Goal: Check status: Check status

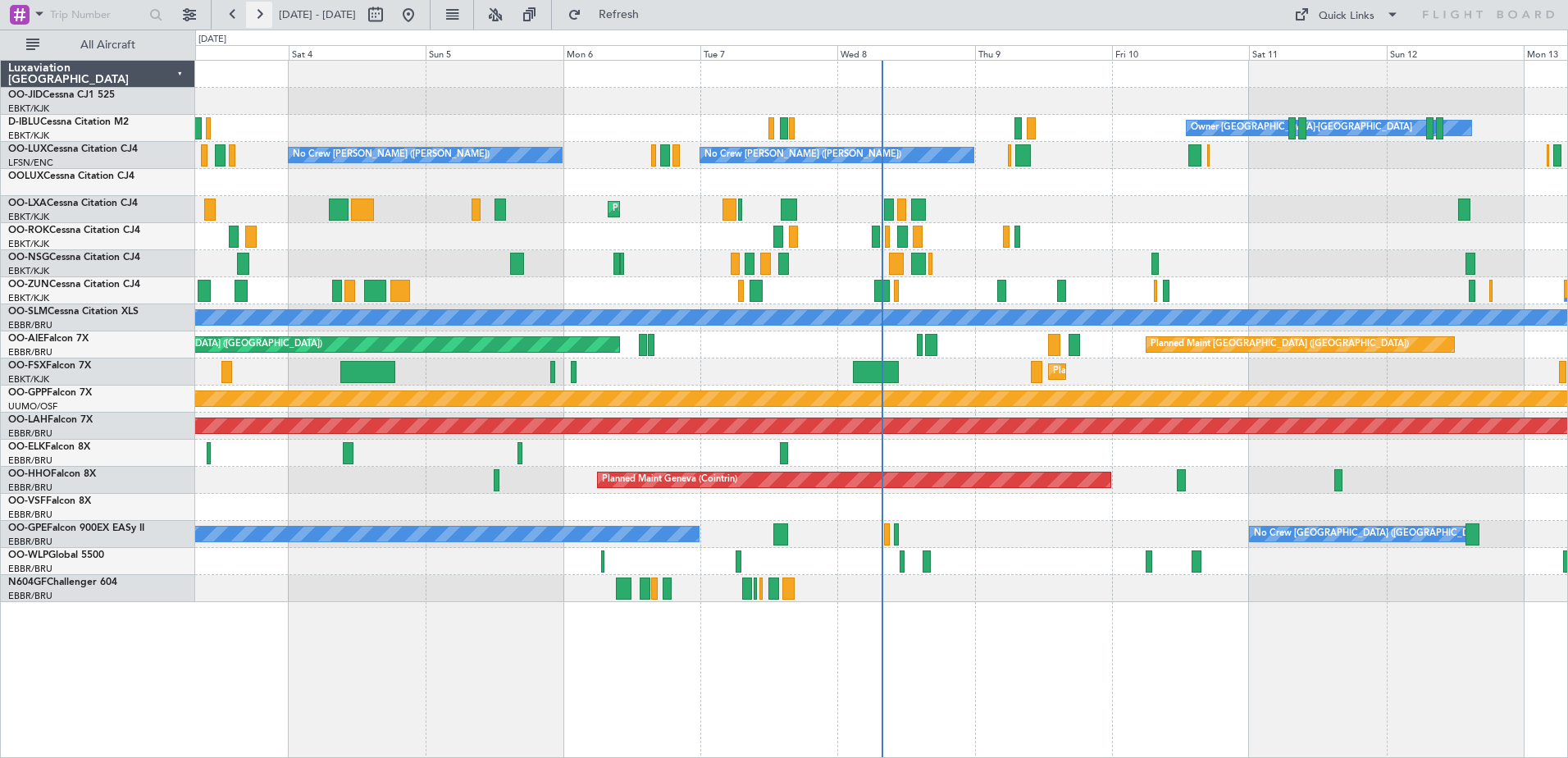
click at [269, 15] on button at bounding box center [258, 14] width 26 height 26
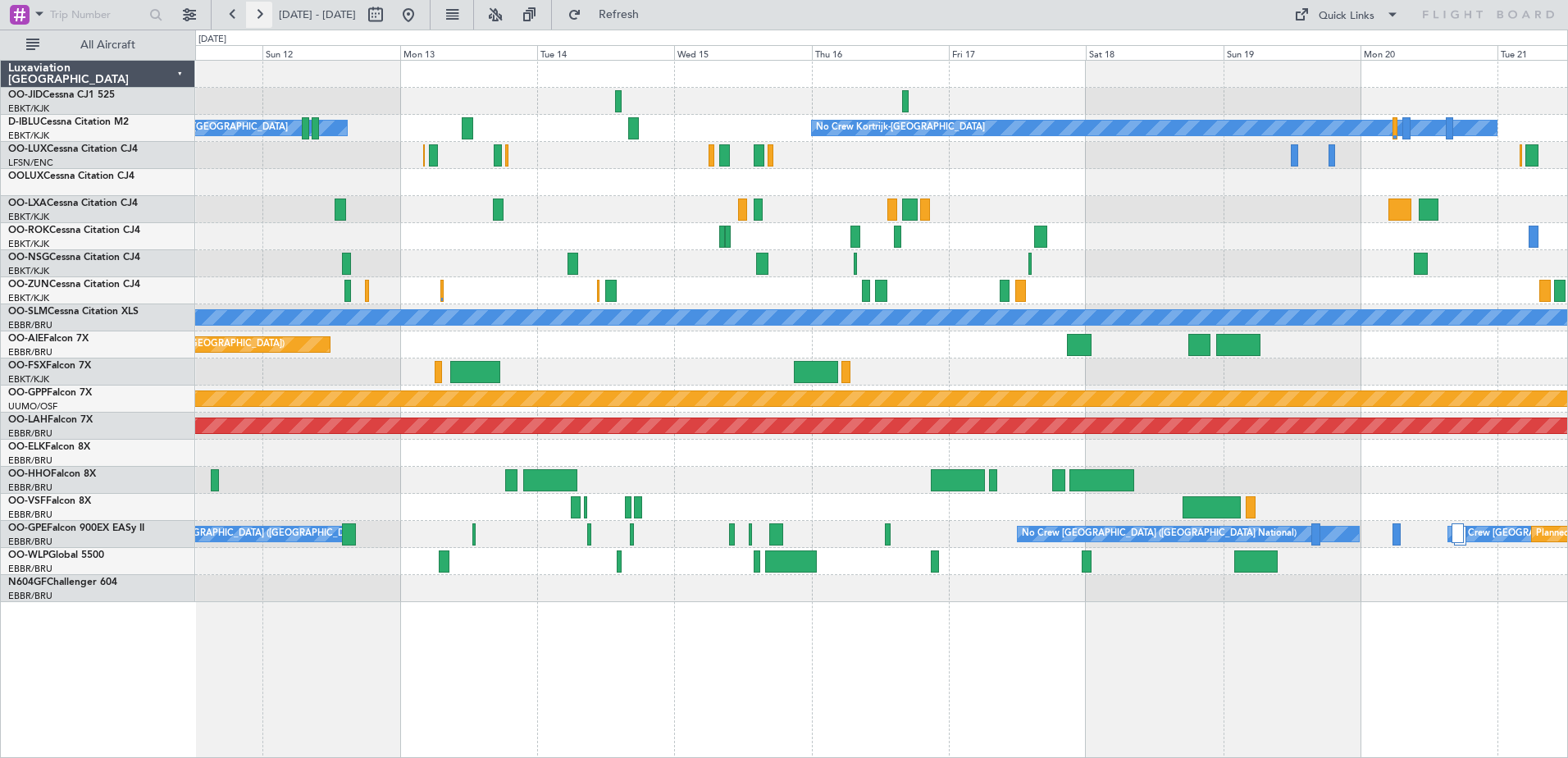
click at [257, 15] on button at bounding box center [258, 14] width 26 height 26
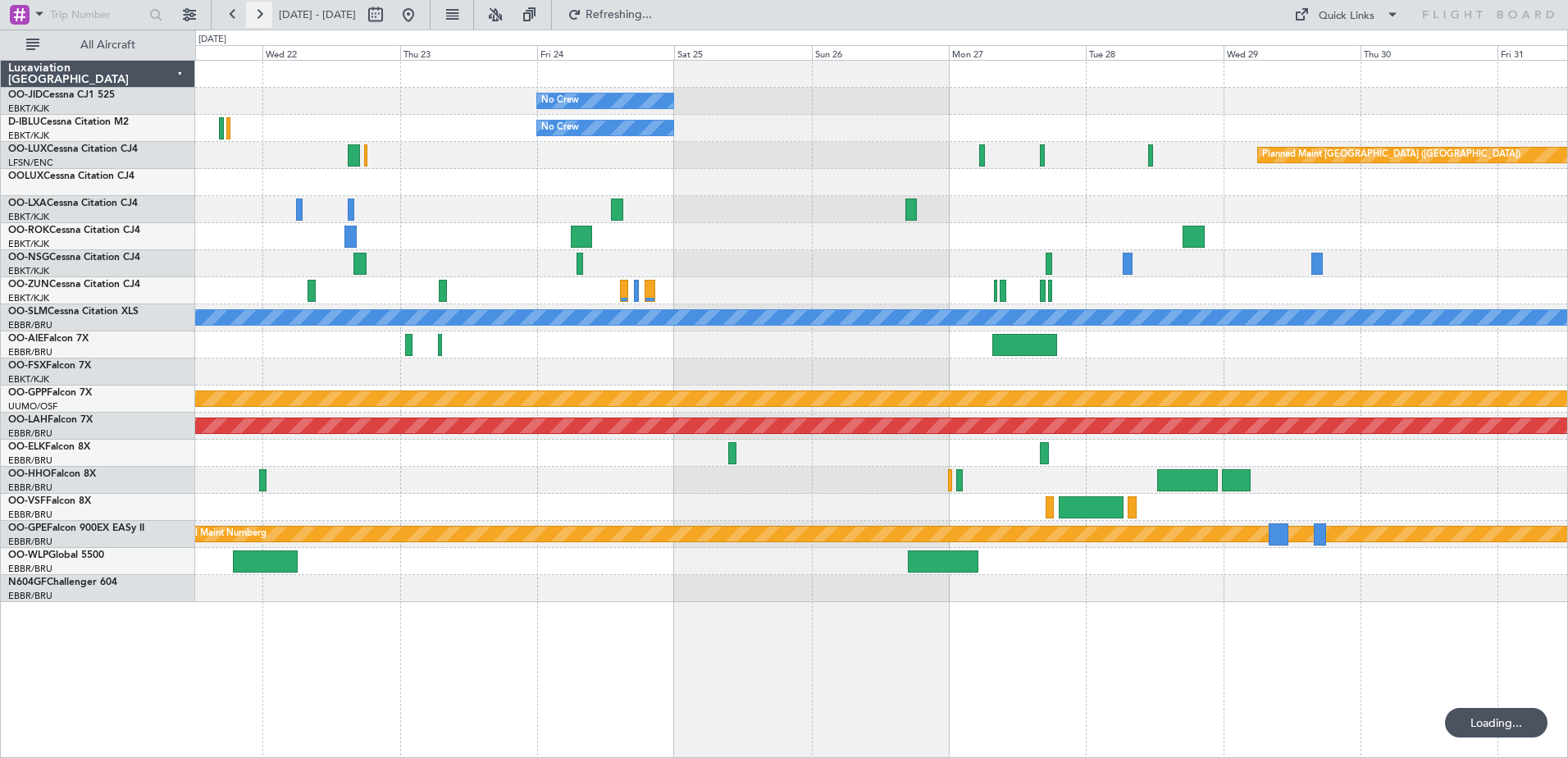
click at [257, 15] on button at bounding box center [258, 14] width 26 height 26
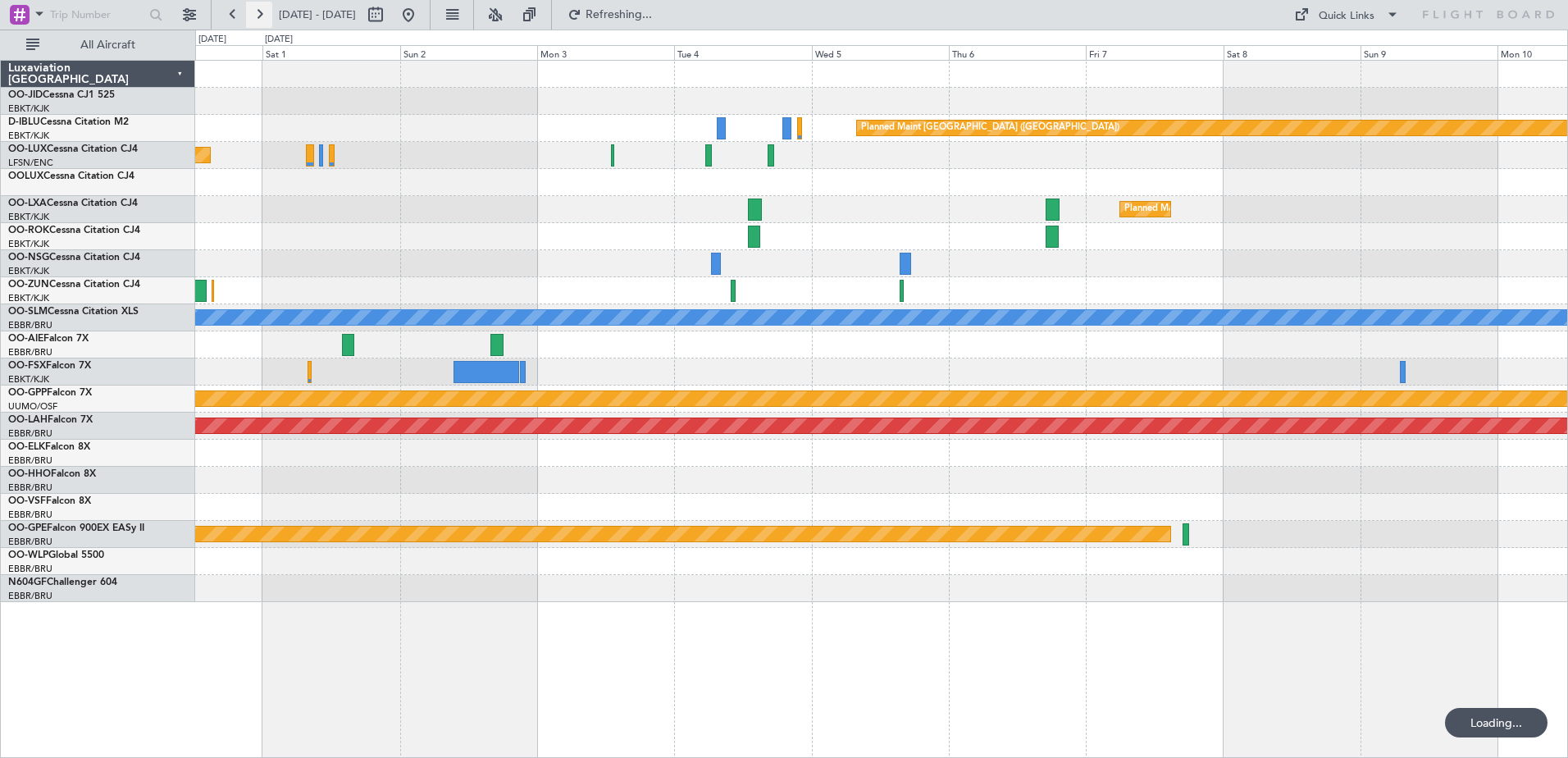
click at [257, 15] on button at bounding box center [258, 14] width 26 height 26
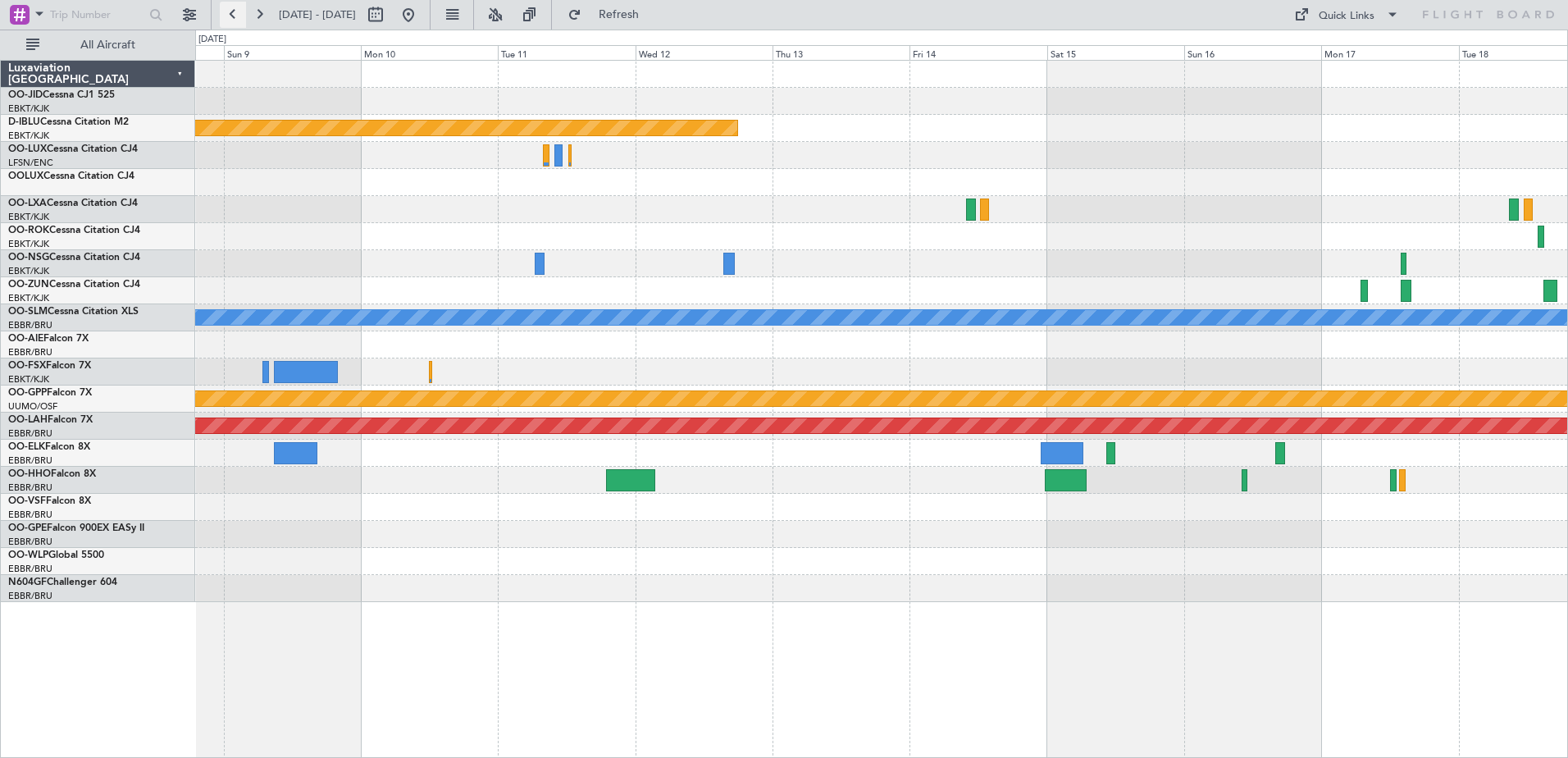
click at [238, 10] on button at bounding box center [232, 14] width 26 height 26
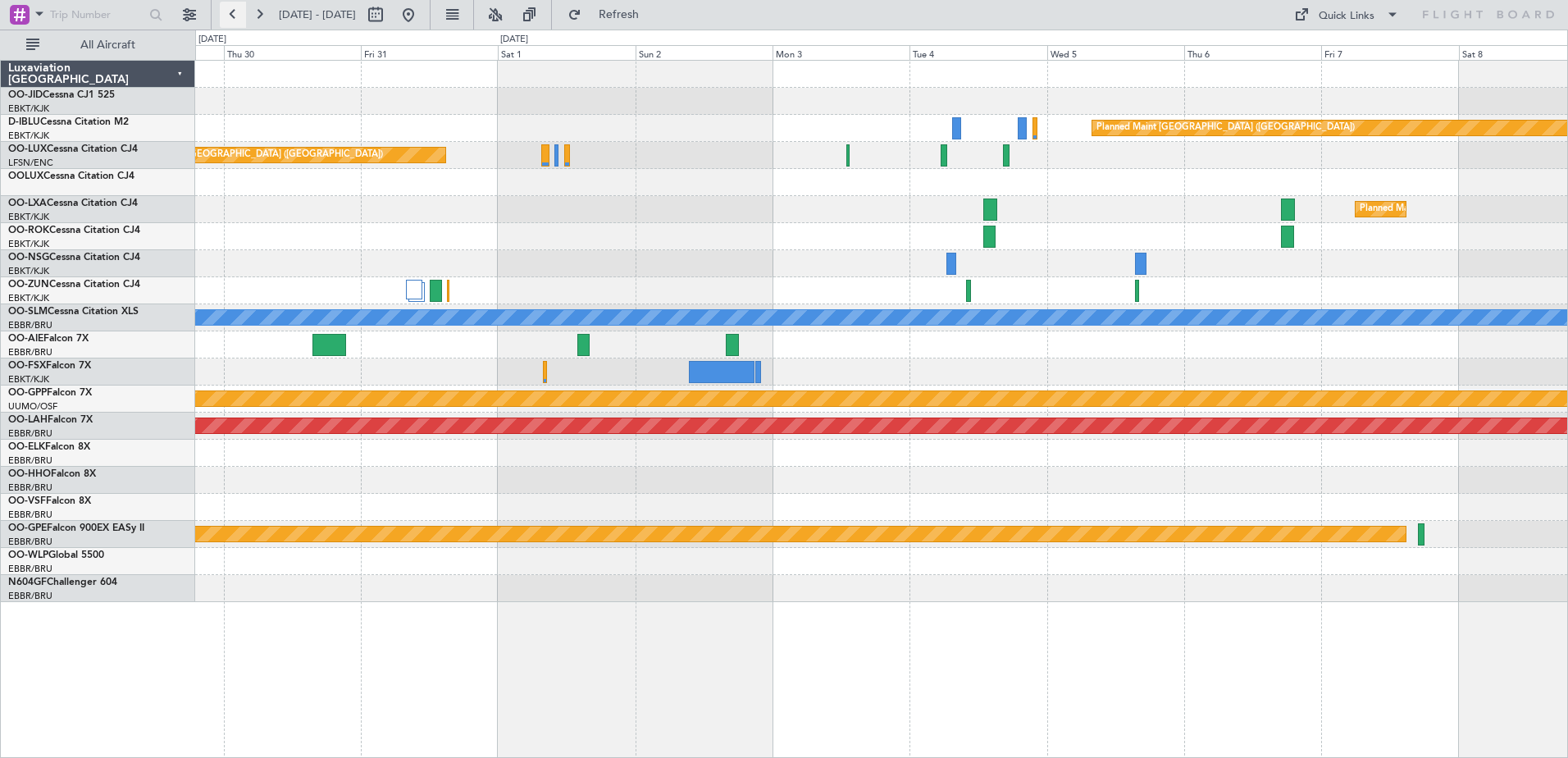
click at [233, 14] on button at bounding box center [232, 14] width 26 height 26
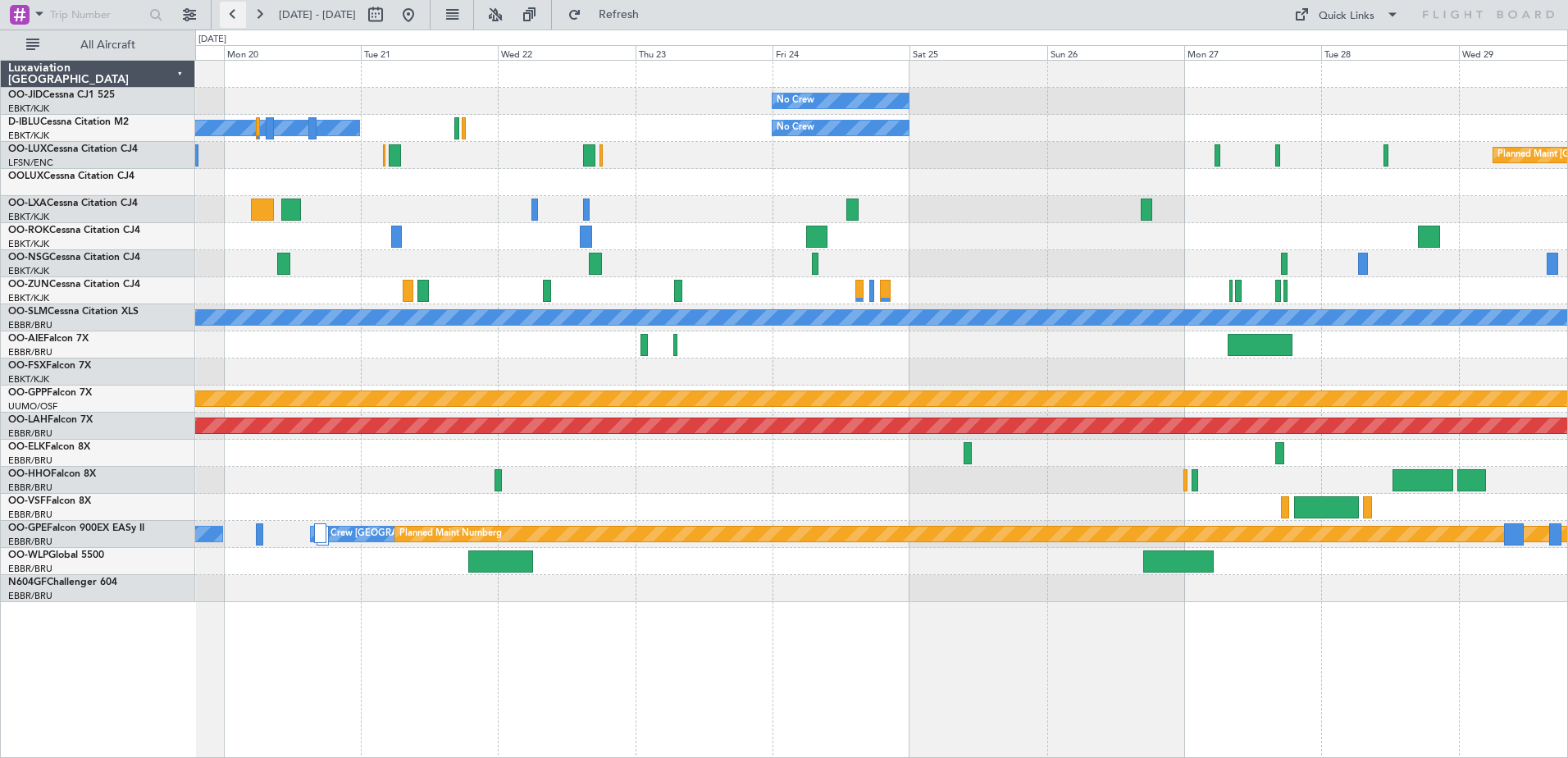
click at [233, 10] on button at bounding box center [232, 14] width 26 height 26
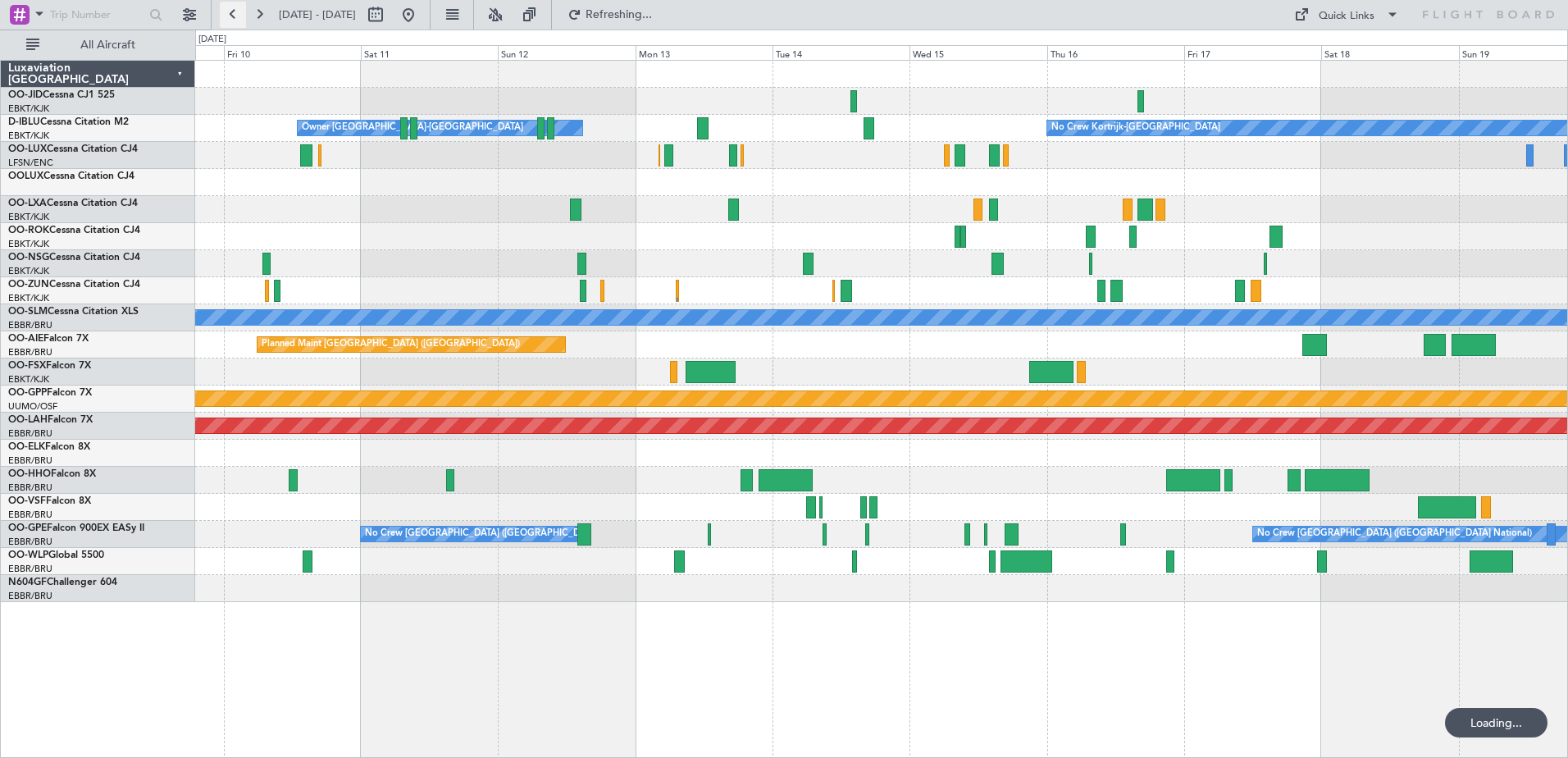
click at [233, 10] on button at bounding box center [232, 14] width 26 height 26
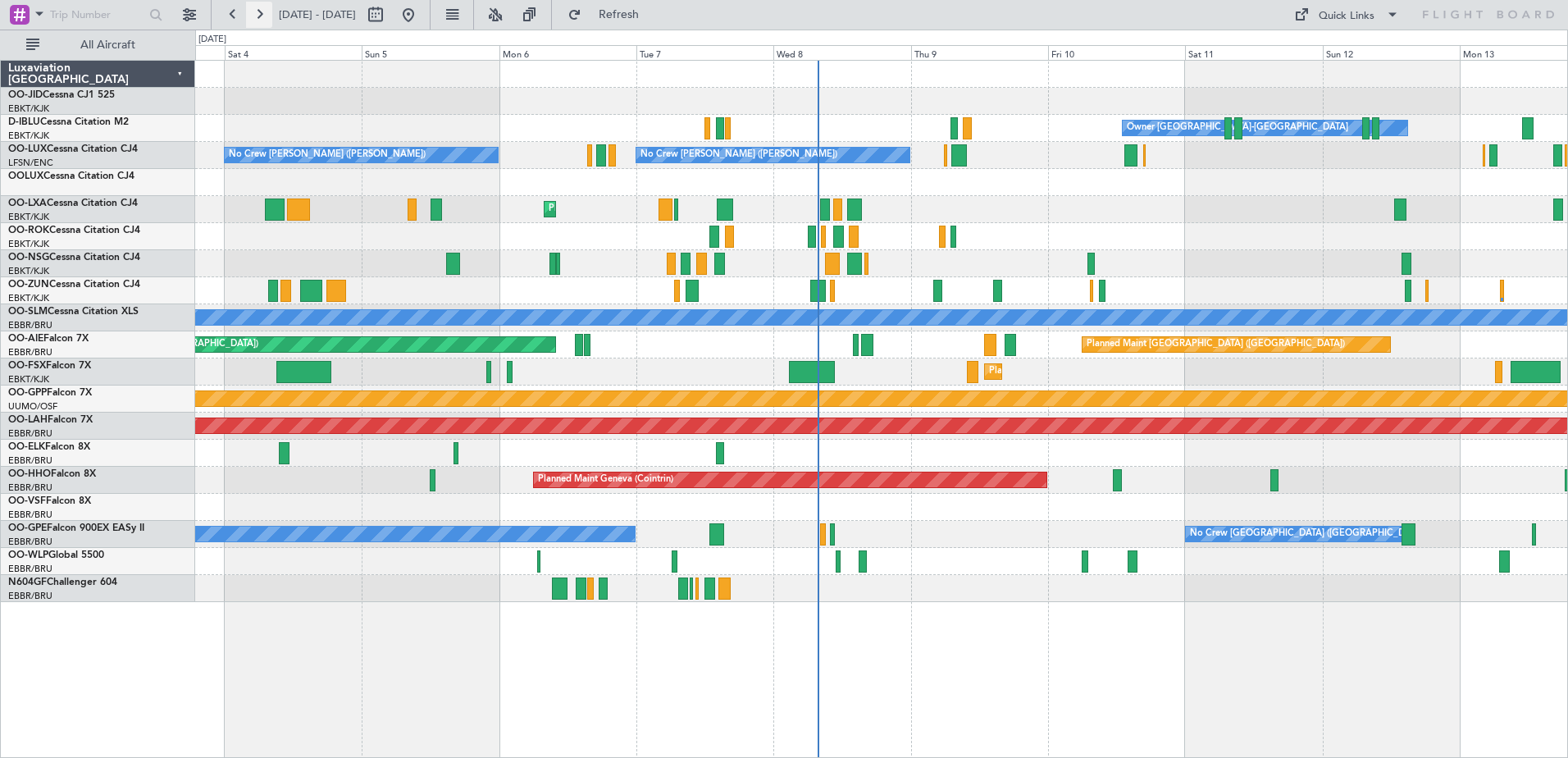
click at [259, 18] on button at bounding box center [258, 14] width 26 height 26
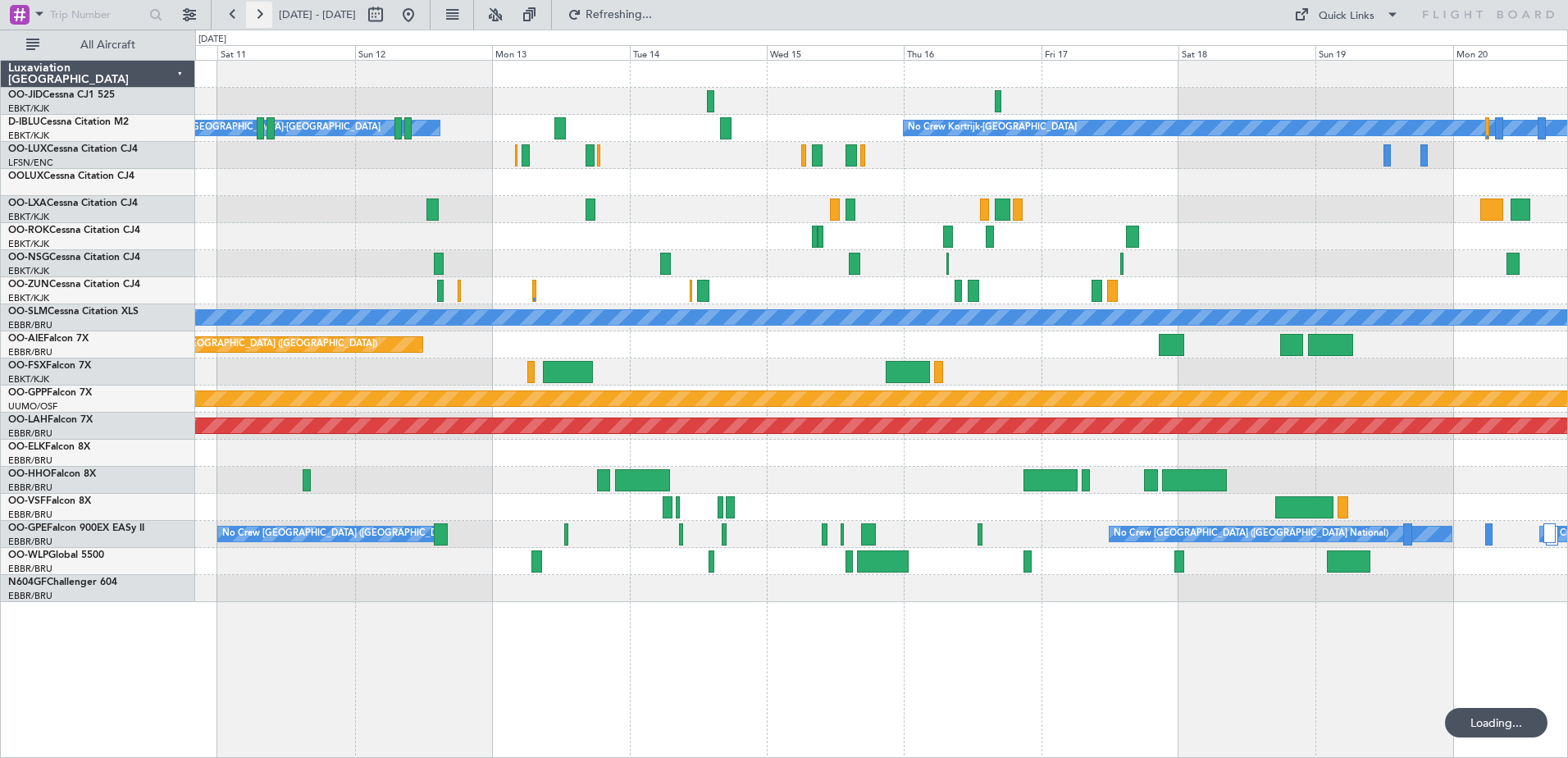
click at [259, 18] on button at bounding box center [258, 14] width 26 height 26
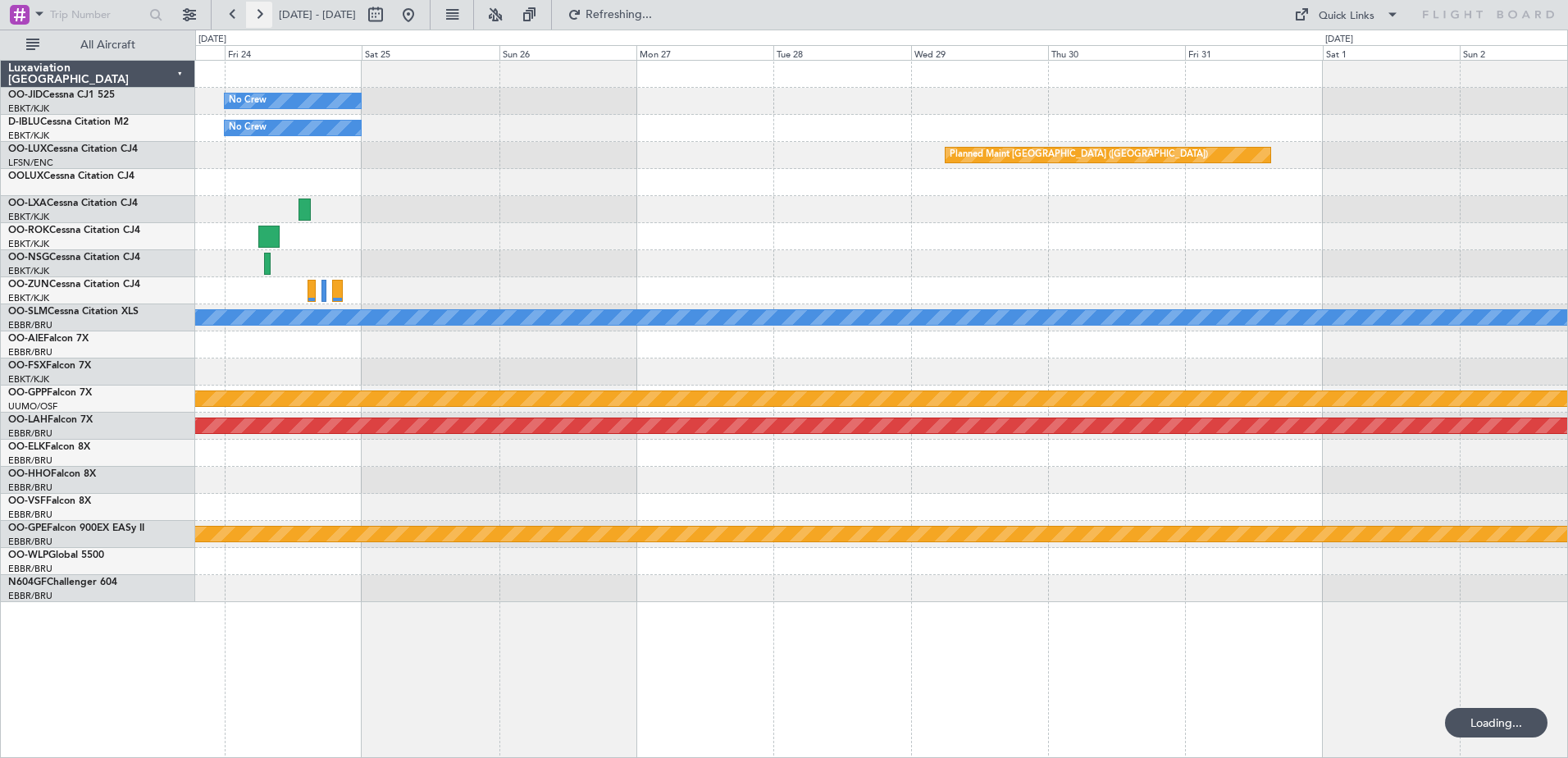
click at [259, 18] on button at bounding box center [258, 14] width 26 height 26
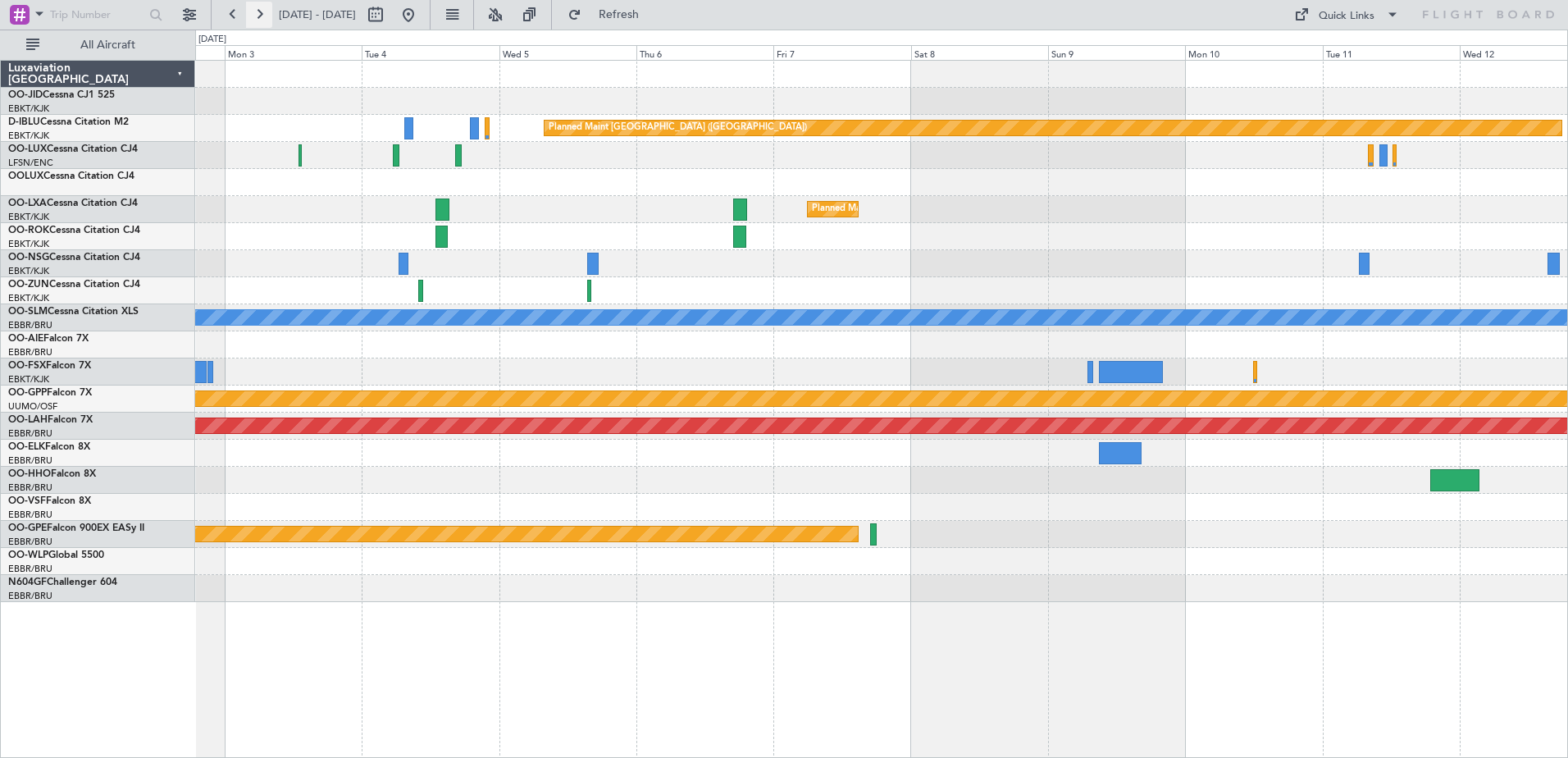
click at [259, 18] on button at bounding box center [258, 14] width 26 height 26
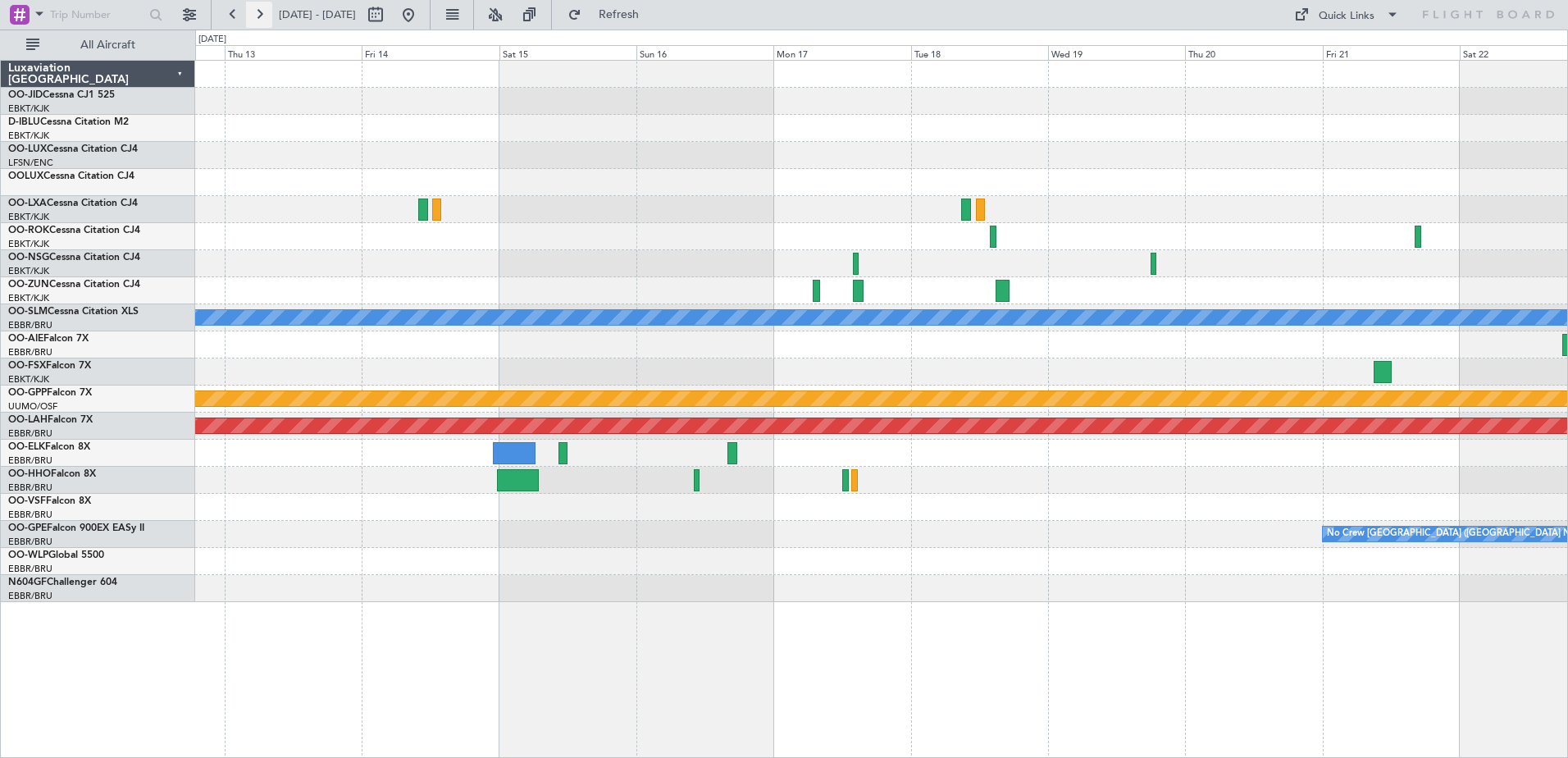
click at [259, 18] on button at bounding box center [258, 14] width 26 height 26
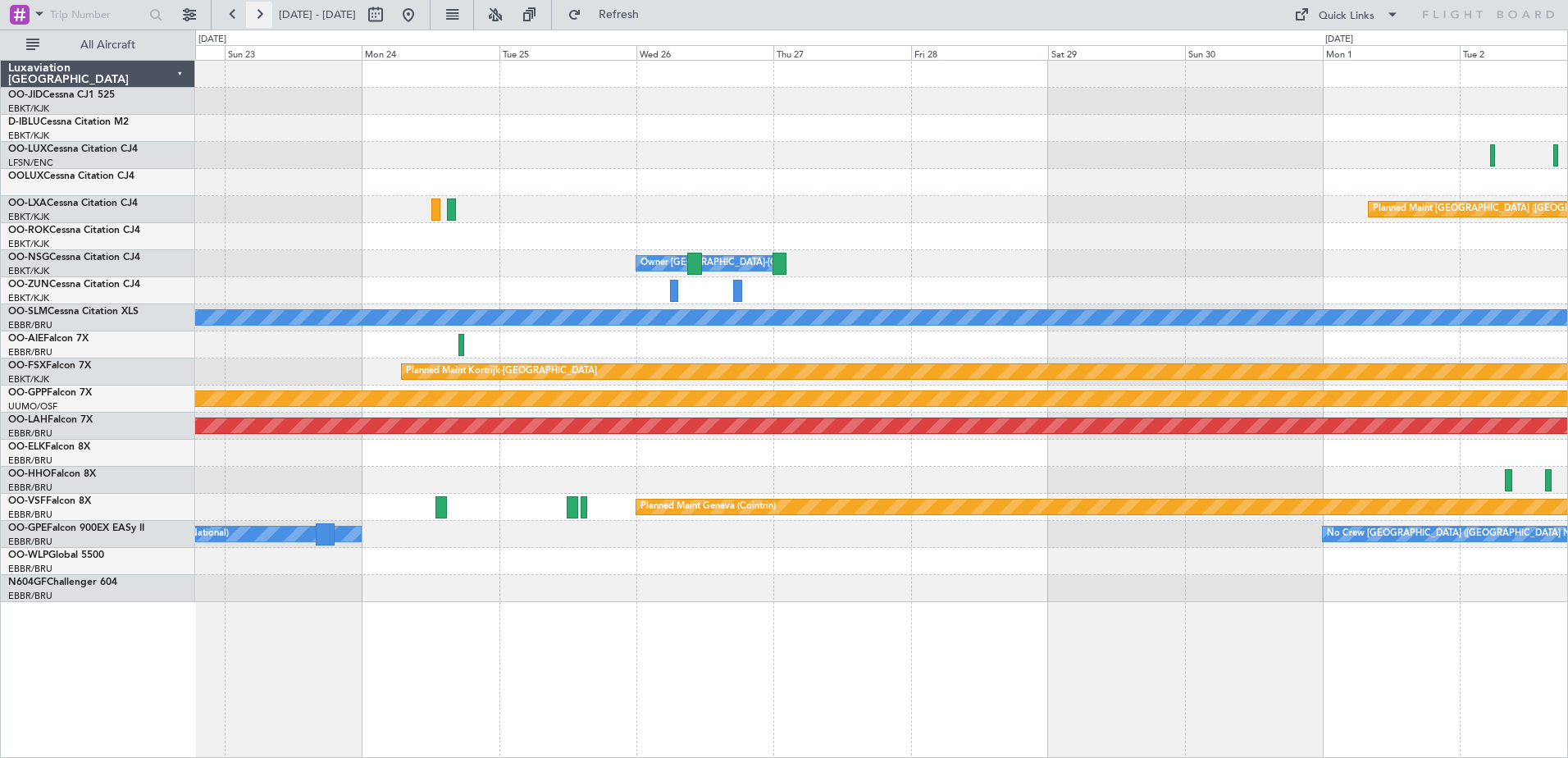
click at [259, 18] on button at bounding box center [258, 14] width 26 height 26
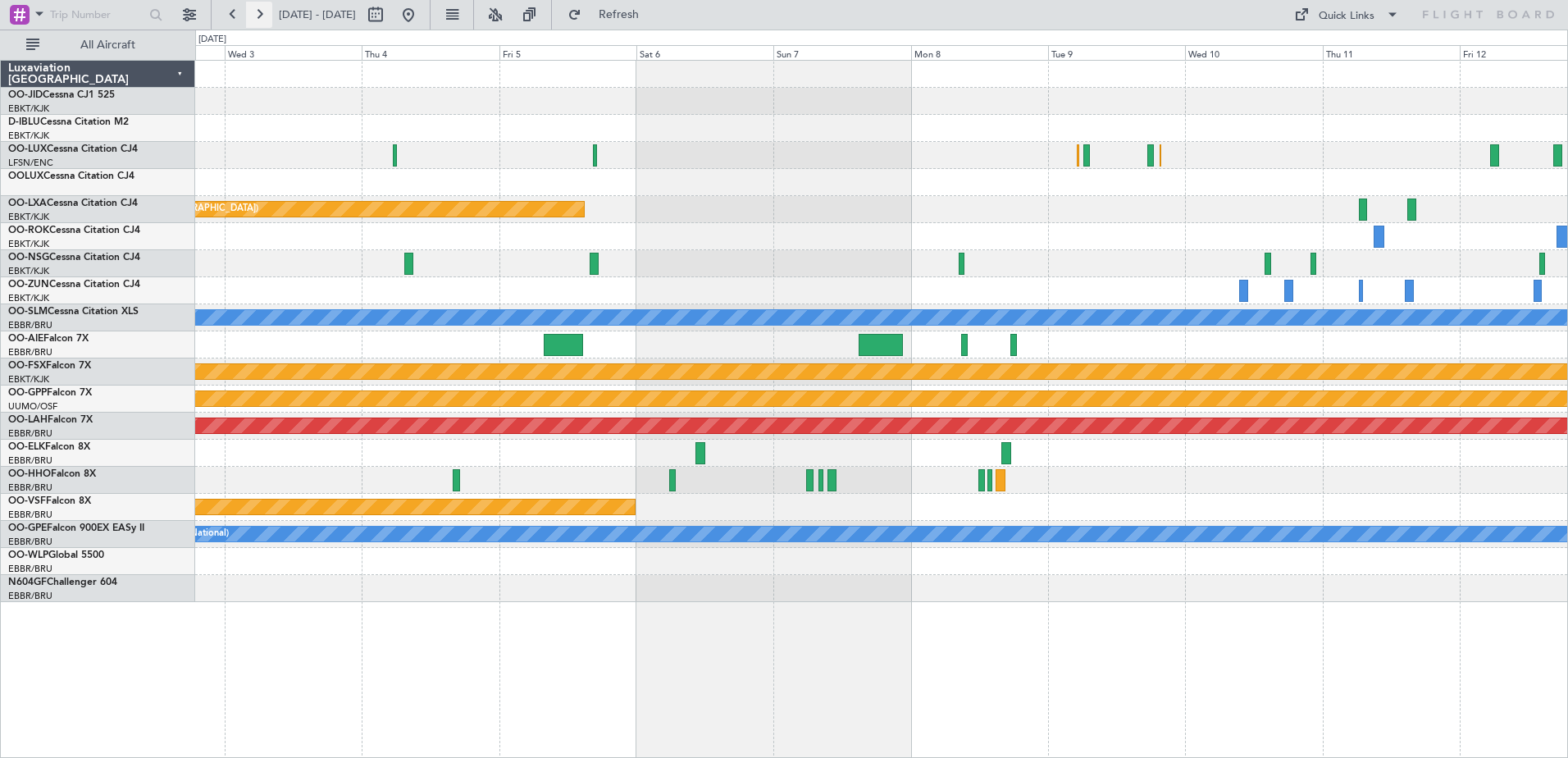
click at [268, 14] on button at bounding box center [258, 14] width 26 height 26
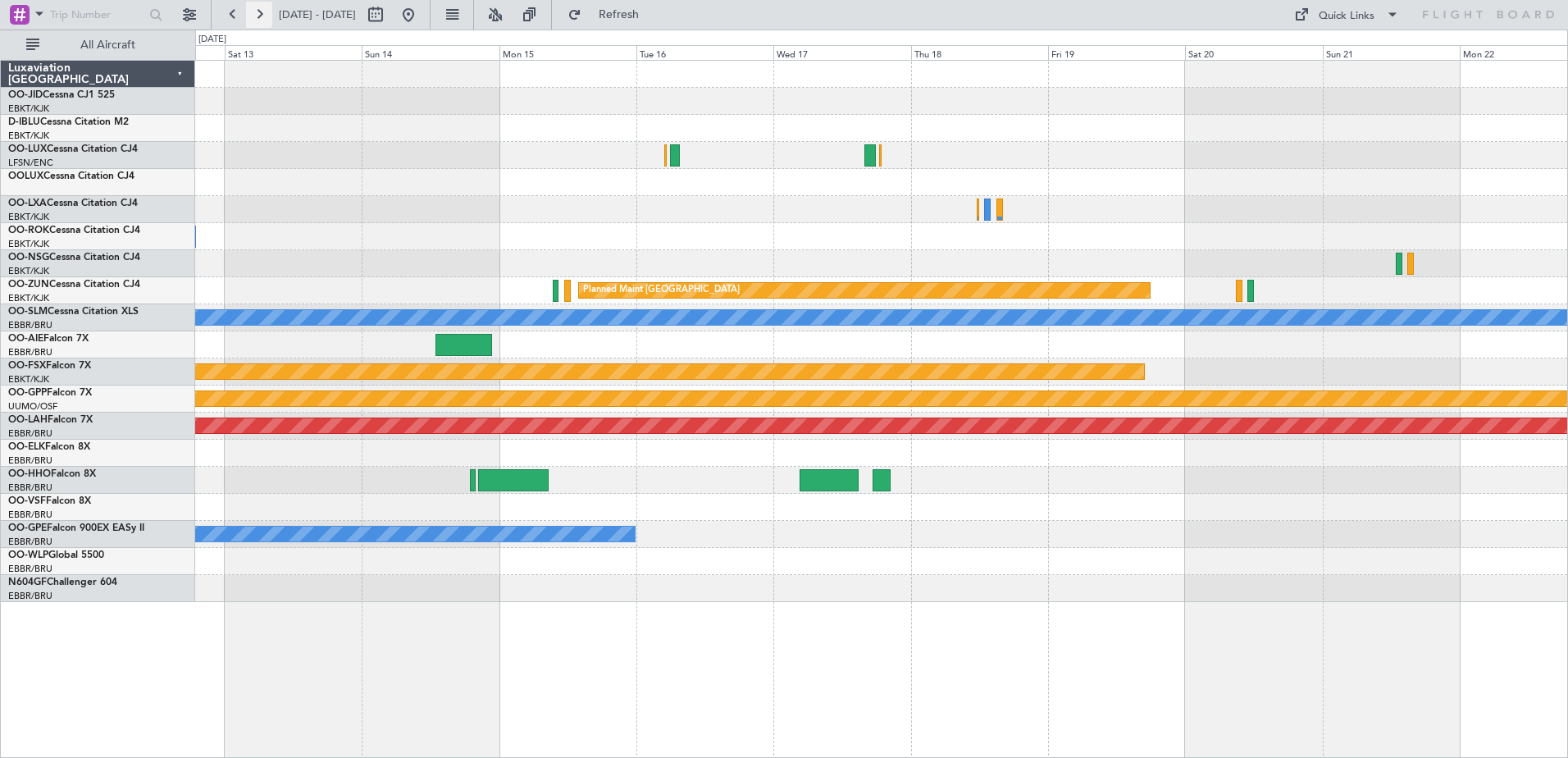
click at [268, 14] on button at bounding box center [258, 14] width 26 height 26
